Goal: Transaction & Acquisition: Obtain resource

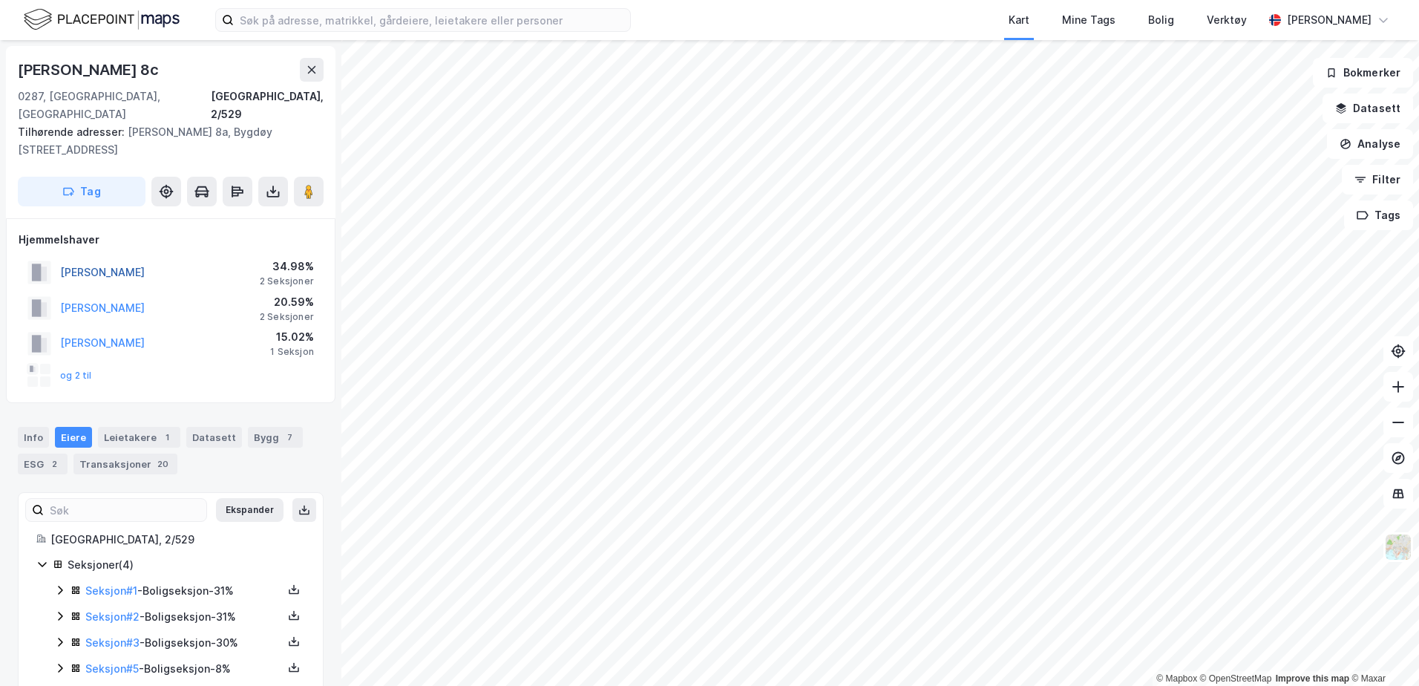
click at [0, 0] on button "[PERSON_NAME]" at bounding box center [0, 0] width 0 height 0
click at [274, 184] on icon at bounding box center [273, 191] width 15 height 15
click at [209, 215] on div "Last ned grunnbok" at bounding box center [200, 221] width 86 height 12
click at [97, 610] on link "Seksjon # 2" at bounding box center [112, 616] width 54 height 13
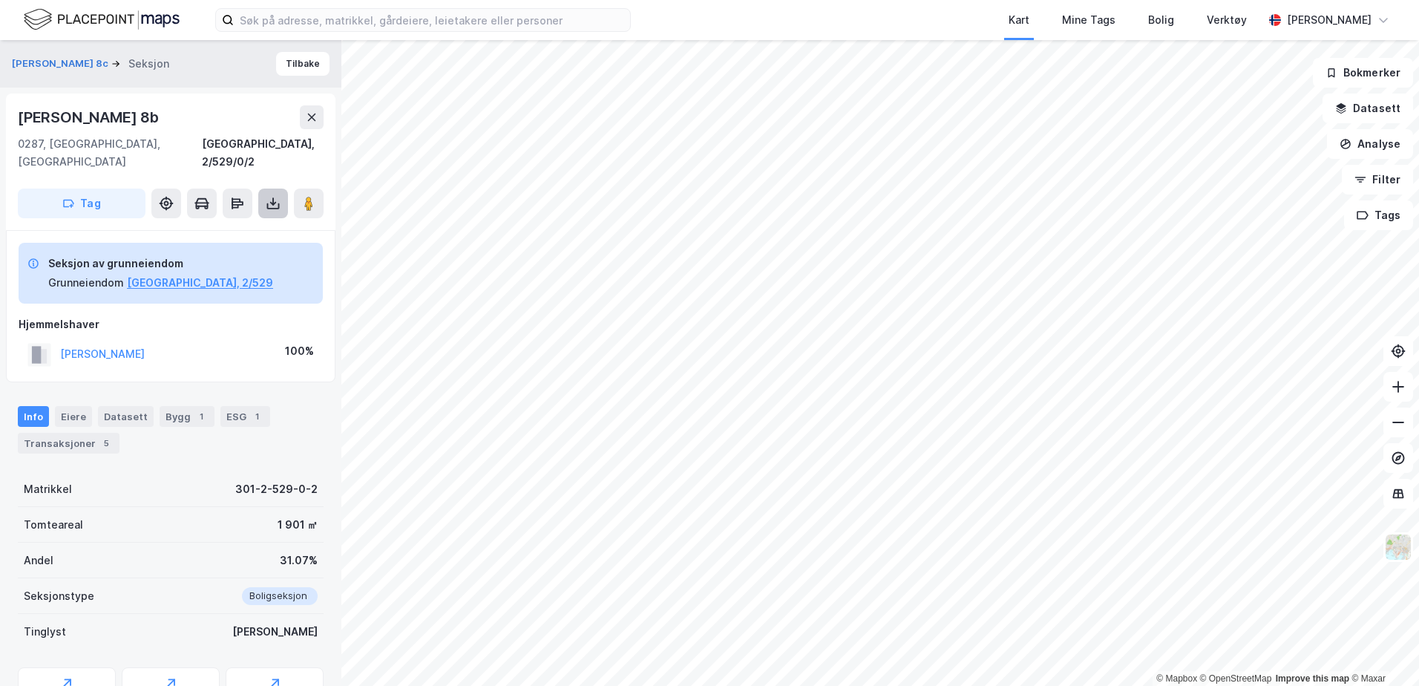
click at [269, 196] on icon at bounding box center [273, 203] width 15 height 15
click at [235, 227] on div "Last ned grunnbok" at bounding box center [200, 233] width 86 height 12
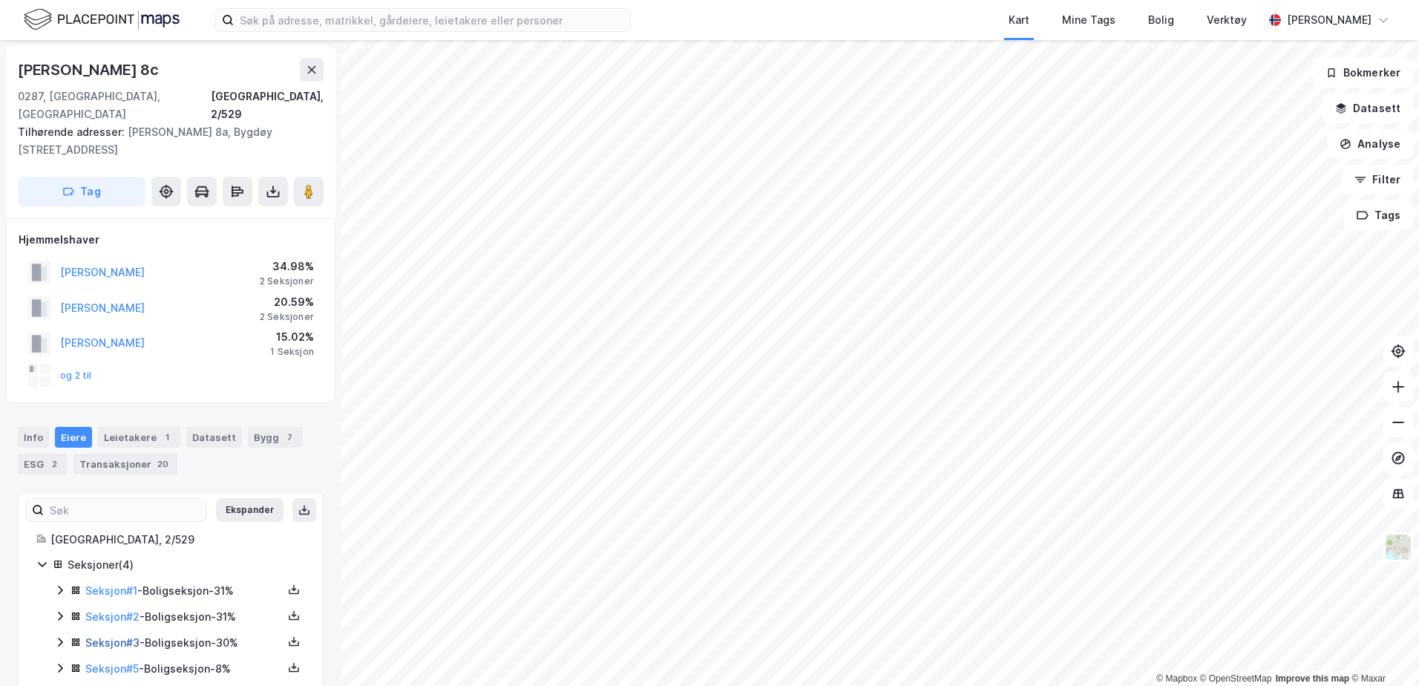
click at [105, 636] on link "Seksjon # 3" at bounding box center [112, 642] width 54 height 13
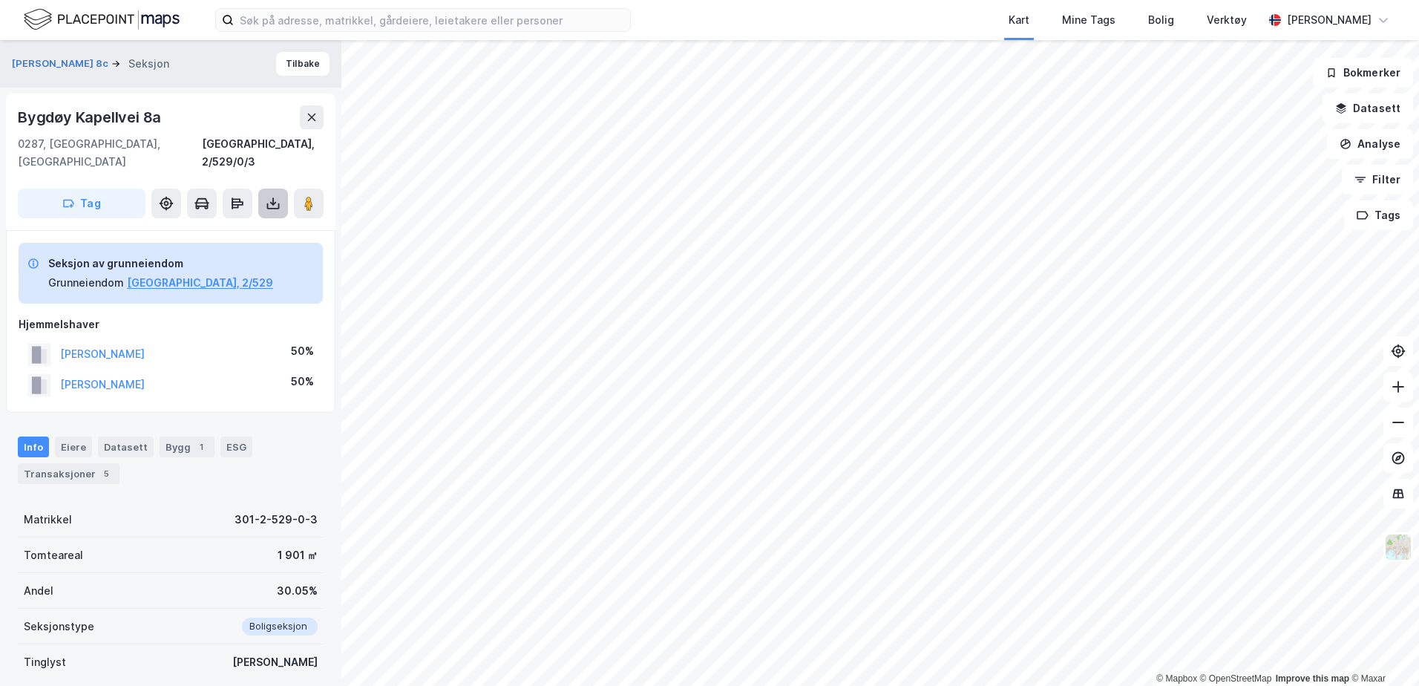
click at [267, 196] on icon at bounding box center [273, 203] width 15 height 15
click at [174, 227] on div "Last ned grunnbok" at bounding box center [200, 233] width 86 height 12
